Goal: Find specific page/section: Find specific page/section

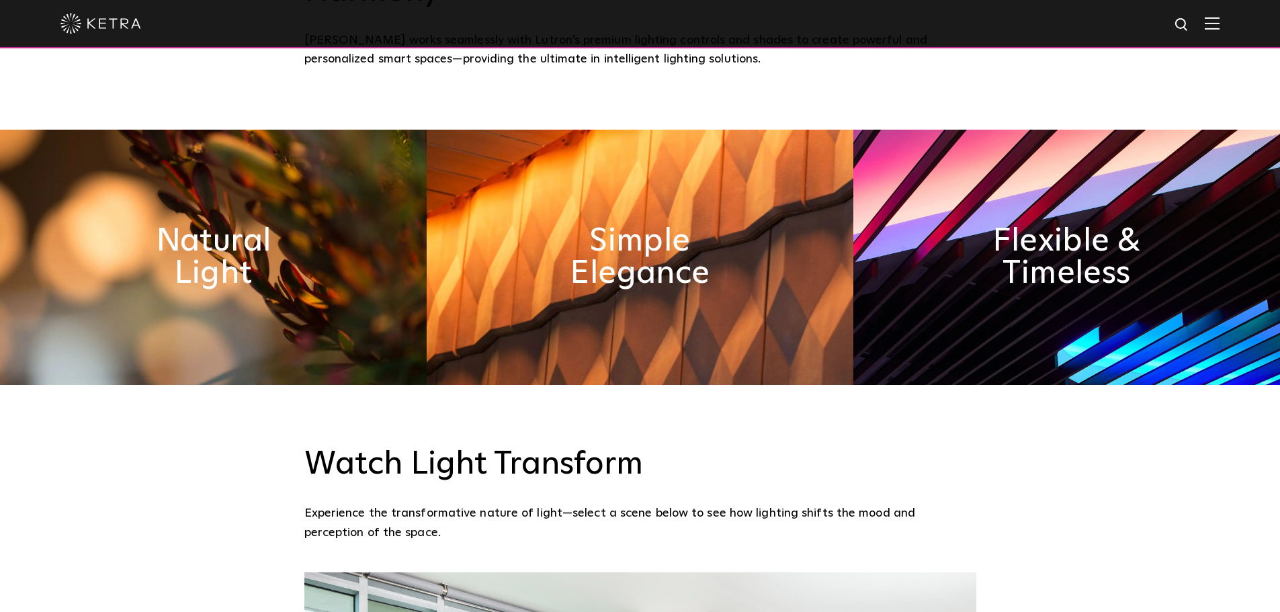
scroll to position [403, 0]
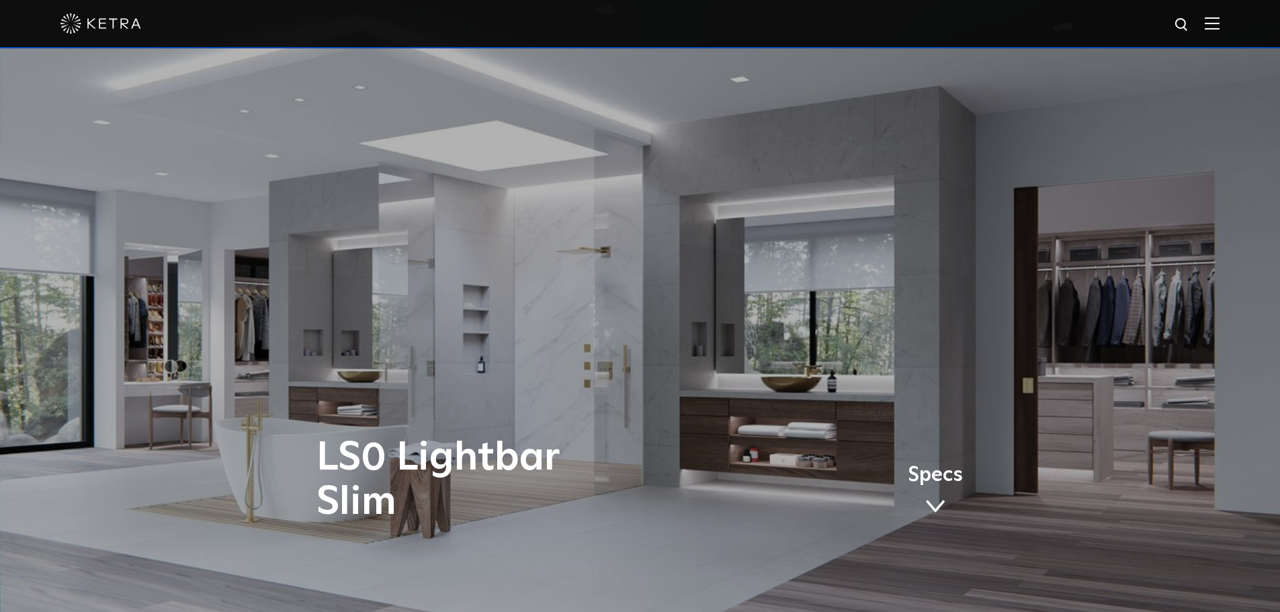
click at [1216, 22] on img at bounding box center [1212, 23] width 15 height 13
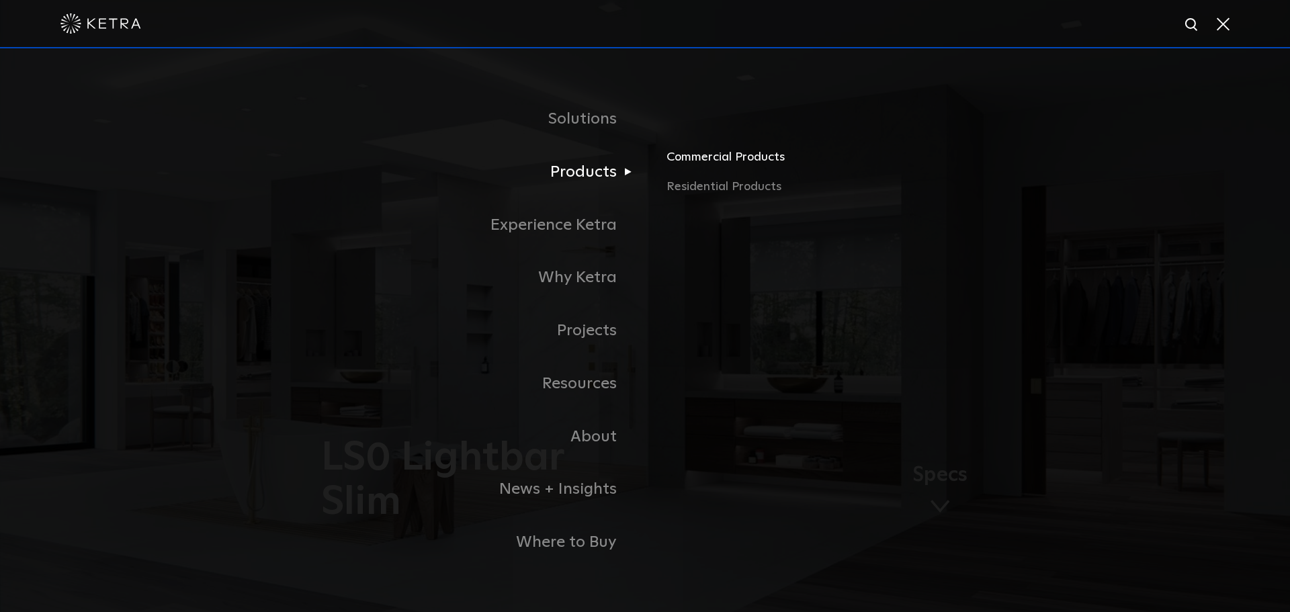
click at [722, 163] on link "Commercial Products" at bounding box center [824, 163] width 314 height 30
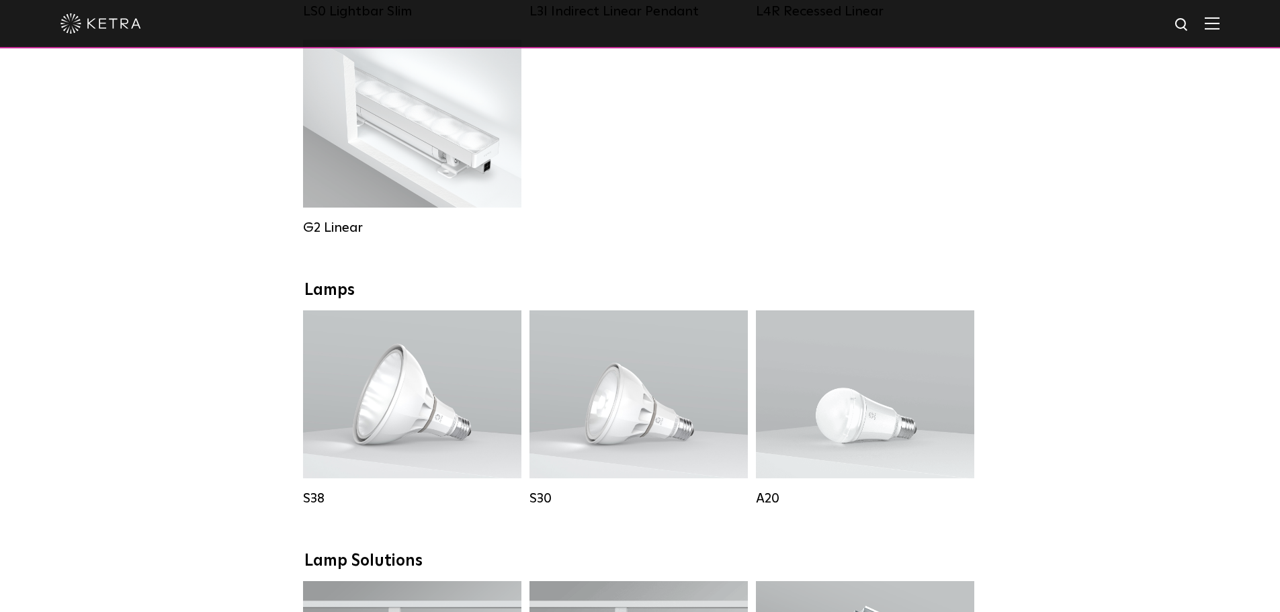
scroll to position [672, 0]
